Goal: Navigation & Orientation: Find specific page/section

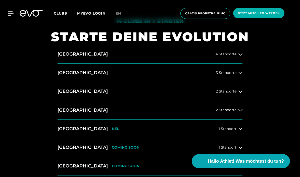
scroll to position [176, 0]
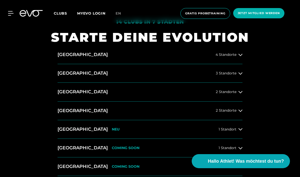
click at [241, 113] on icon at bounding box center [240, 110] width 4 height 4
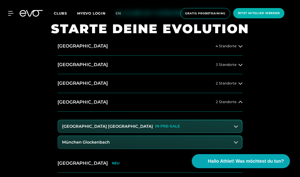
scroll to position [184, 0]
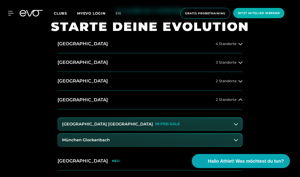
click at [238, 131] on button "[GEOGRAPHIC_DATA] Maxvorstadt IN PRE-SALE" at bounding box center [150, 124] width 184 height 13
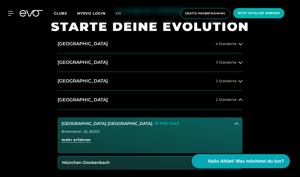
click at [238, 126] on icon at bounding box center [236, 124] width 4 height 4
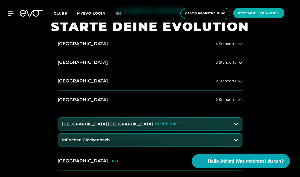
click at [11, 12] on icon at bounding box center [11, 13] width 6 height 5
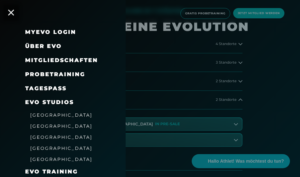
click at [41, 47] on span "Über EVO" at bounding box center [43, 46] width 37 height 7
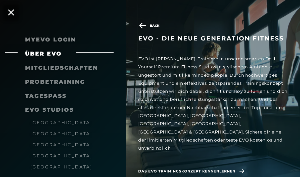
scroll to position [188, 0]
click at [244, 169] on icon at bounding box center [241, 171] width 5 height 4
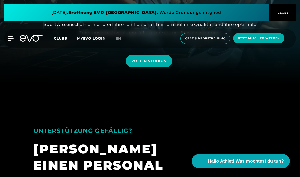
scroll to position [82, 0]
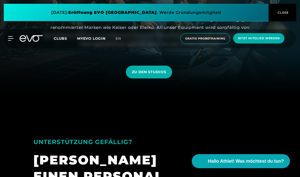
click at [160, 75] on span "ZU DEN STUDIOS" at bounding box center [149, 71] width 34 height 5
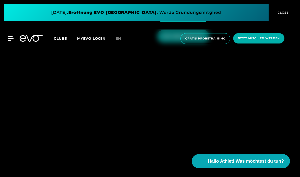
scroll to position [1430, 0]
click at [187, 22] on span "EVO GLOCKENBACH" at bounding box center [183, 15] width 52 height 13
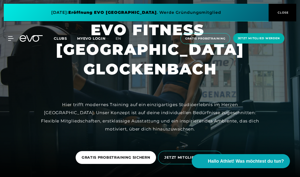
click at [284, 16] on button "CLOSE" at bounding box center [282, 13] width 28 height 18
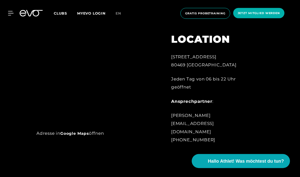
scroll to position [224, 0]
